Goal: Navigation & Orientation: Understand site structure

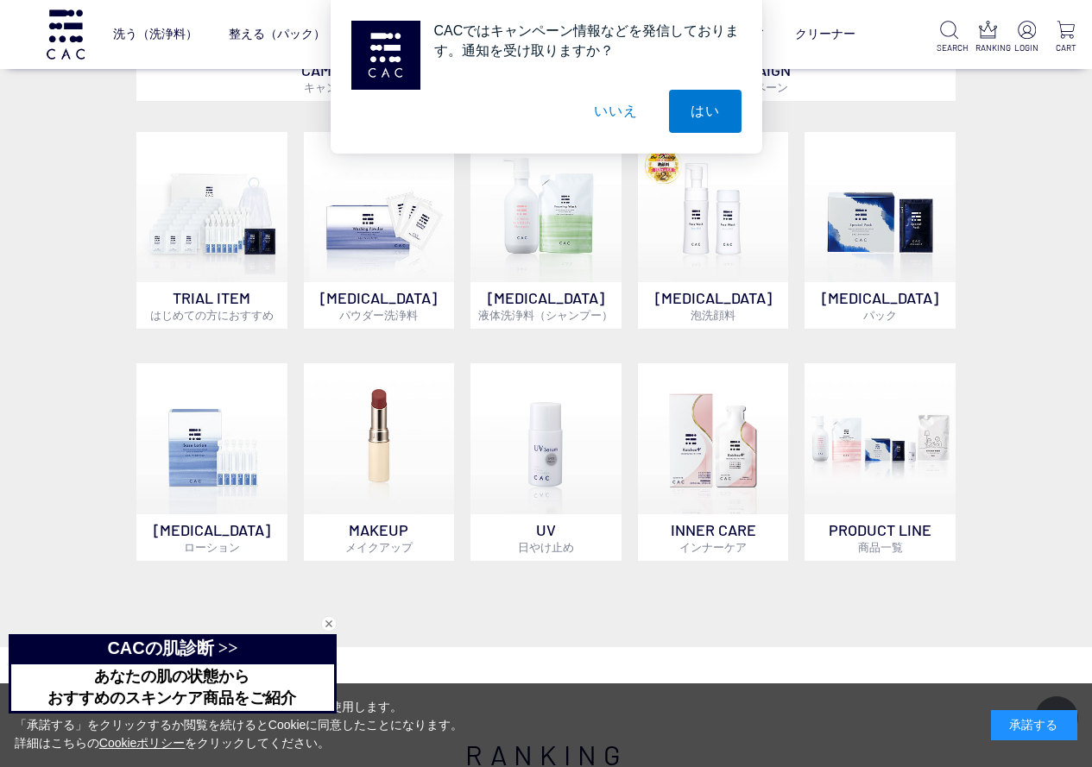
scroll to position [1036, 0]
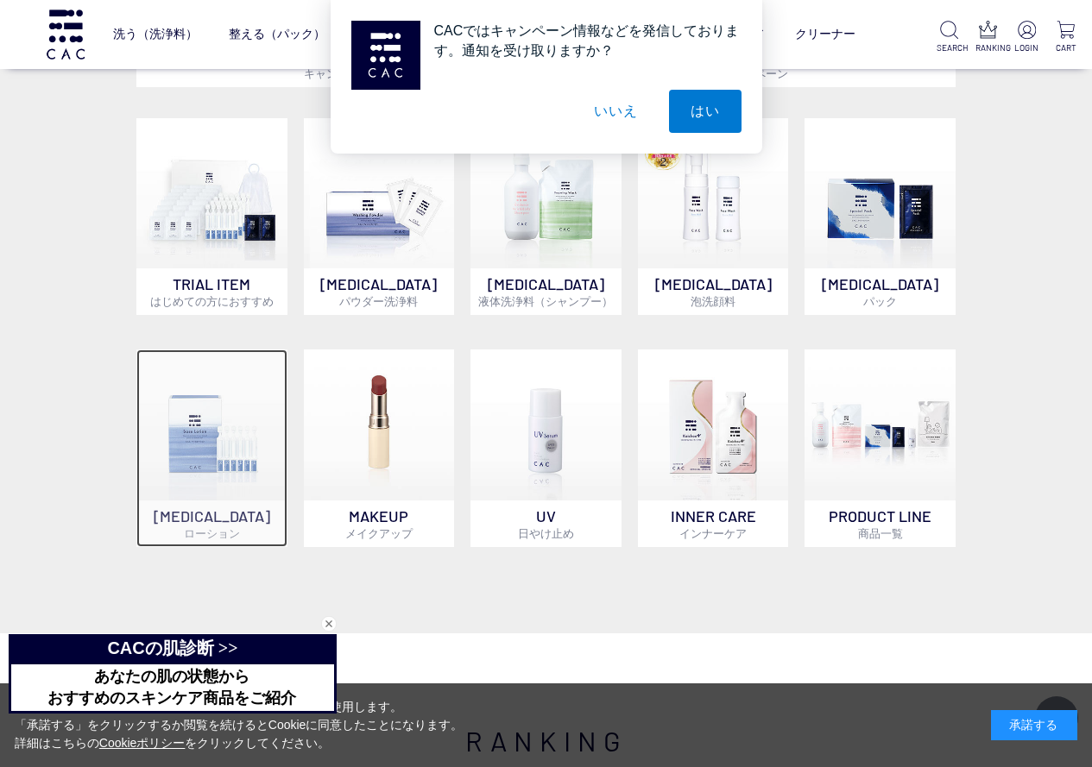
click at [194, 452] on img at bounding box center [211, 425] width 151 height 151
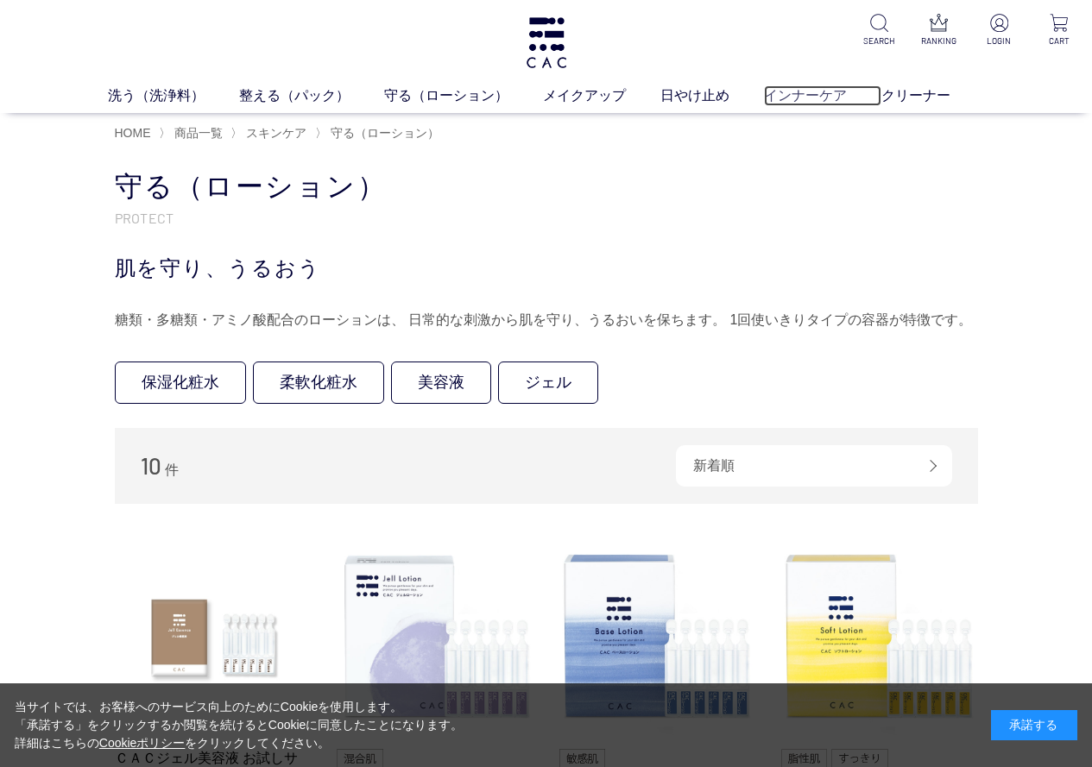
click at [798, 88] on link "インナーケア" at bounding box center [822, 95] width 117 height 21
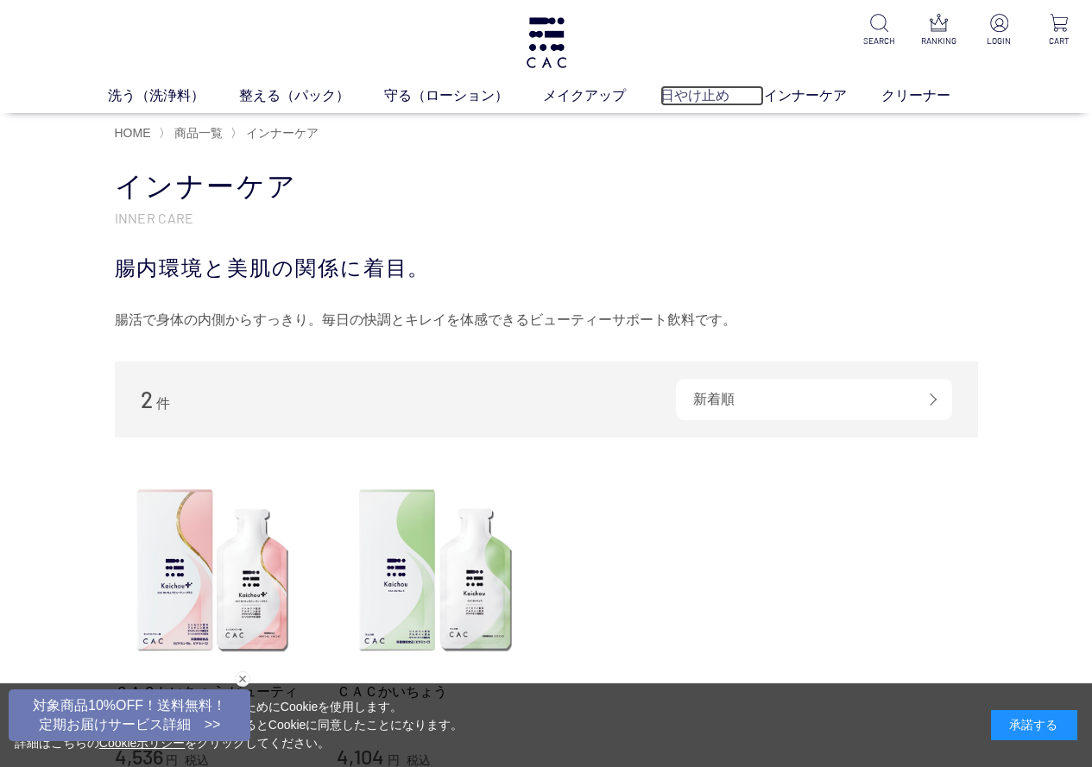
click at [676, 98] on link "日やけ止め" at bounding box center [712, 95] width 104 height 21
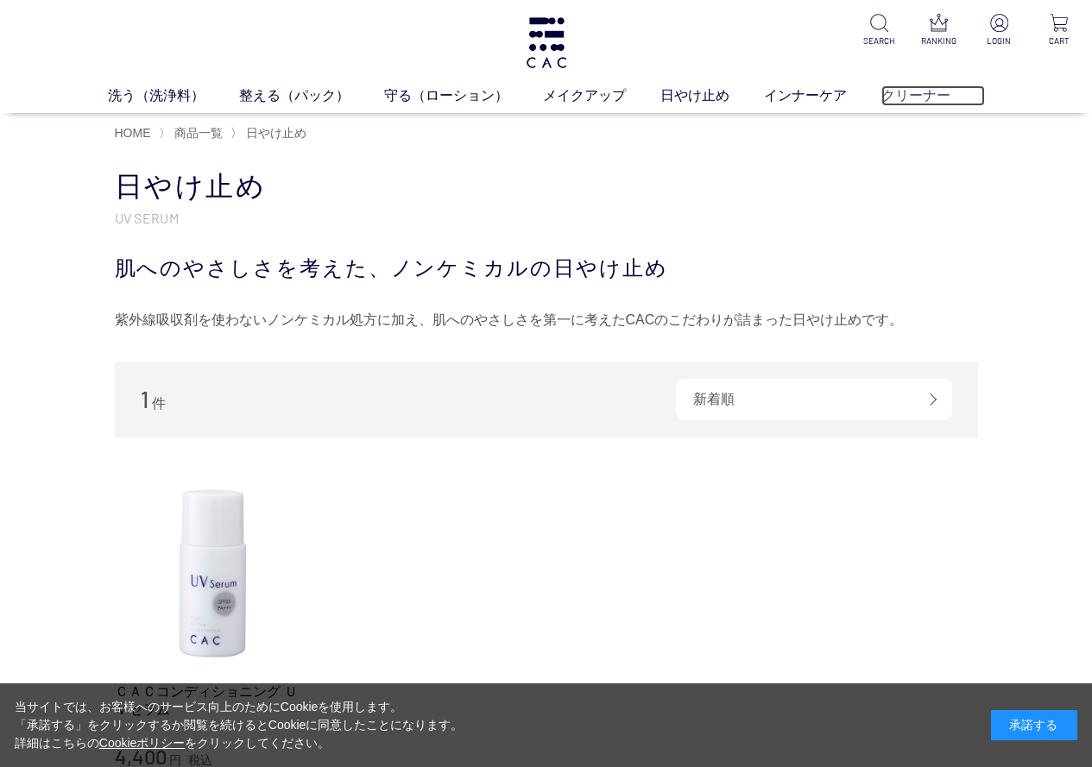
click at [913, 93] on link "クリーナー" at bounding box center [933, 95] width 104 height 21
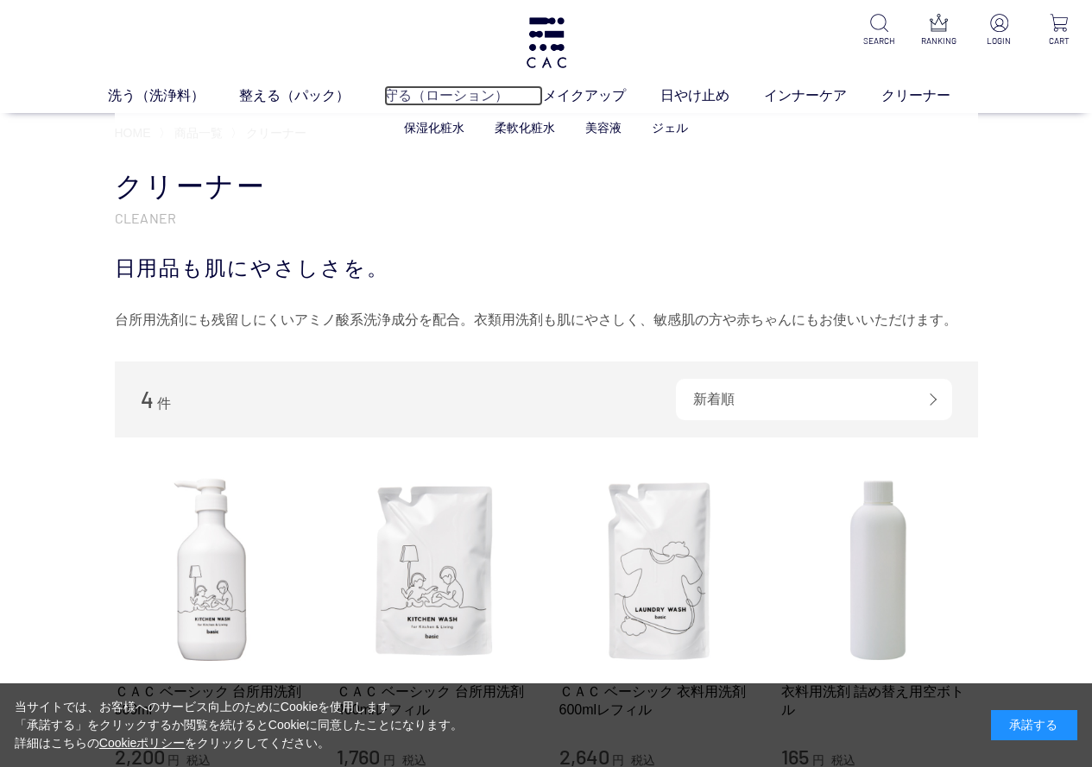
click at [468, 91] on link "守る（ローション）" at bounding box center [463, 95] width 159 height 21
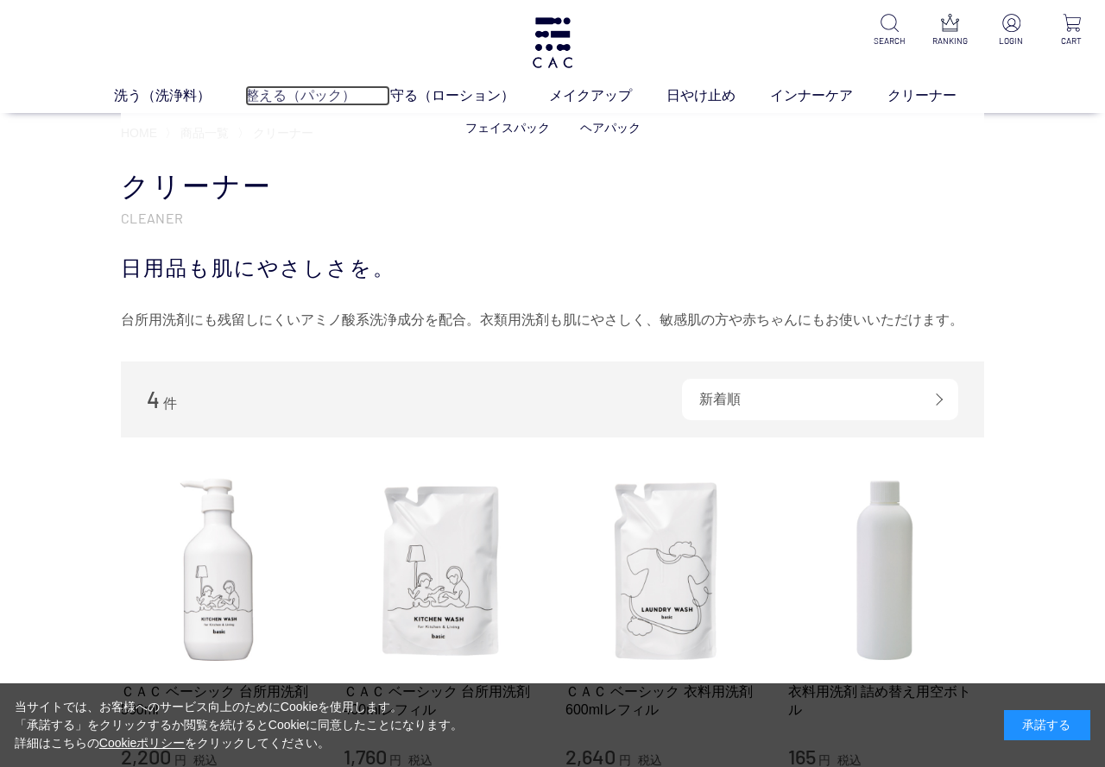
click at [271, 98] on link "整える（パック）" at bounding box center [317, 95] width 145 height 21
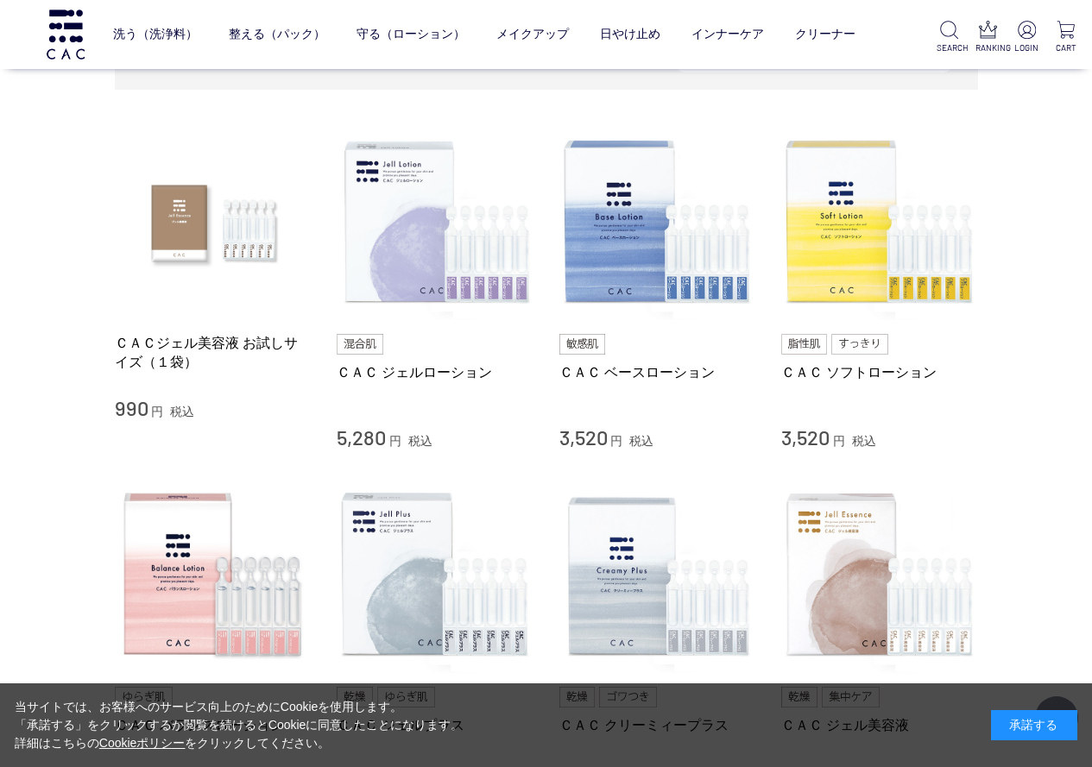
scroll to position [345, 0]
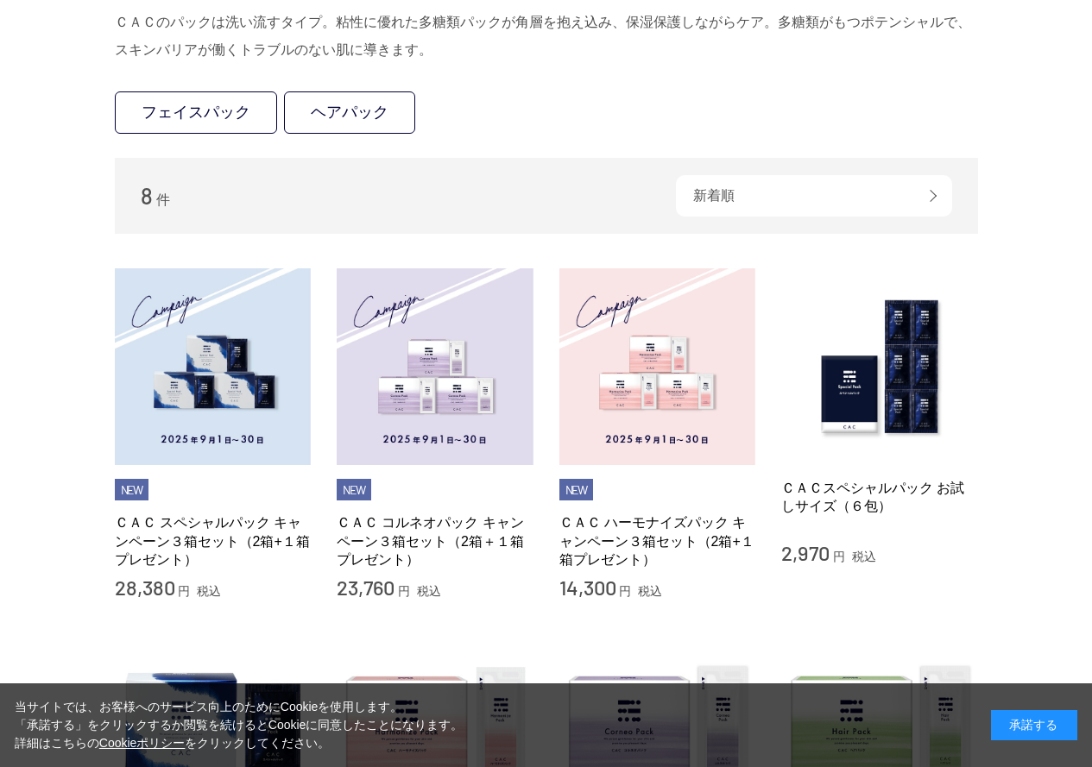
scroll to position [345, 0]
